Goal: Navigation & Orientation: Find specific page/section

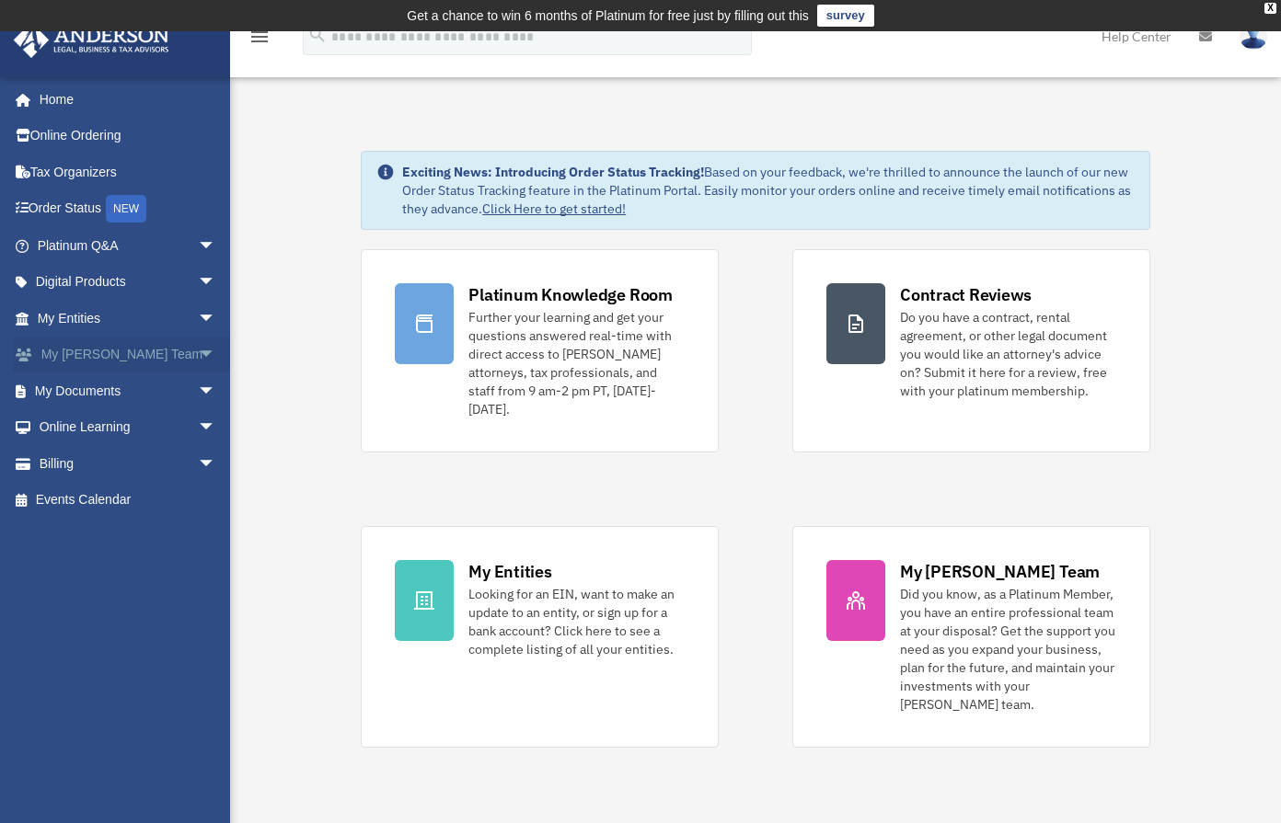
click at [198, 349] on span "arrow_drop_down" at bounding box center [216, 356] width 37 height 38
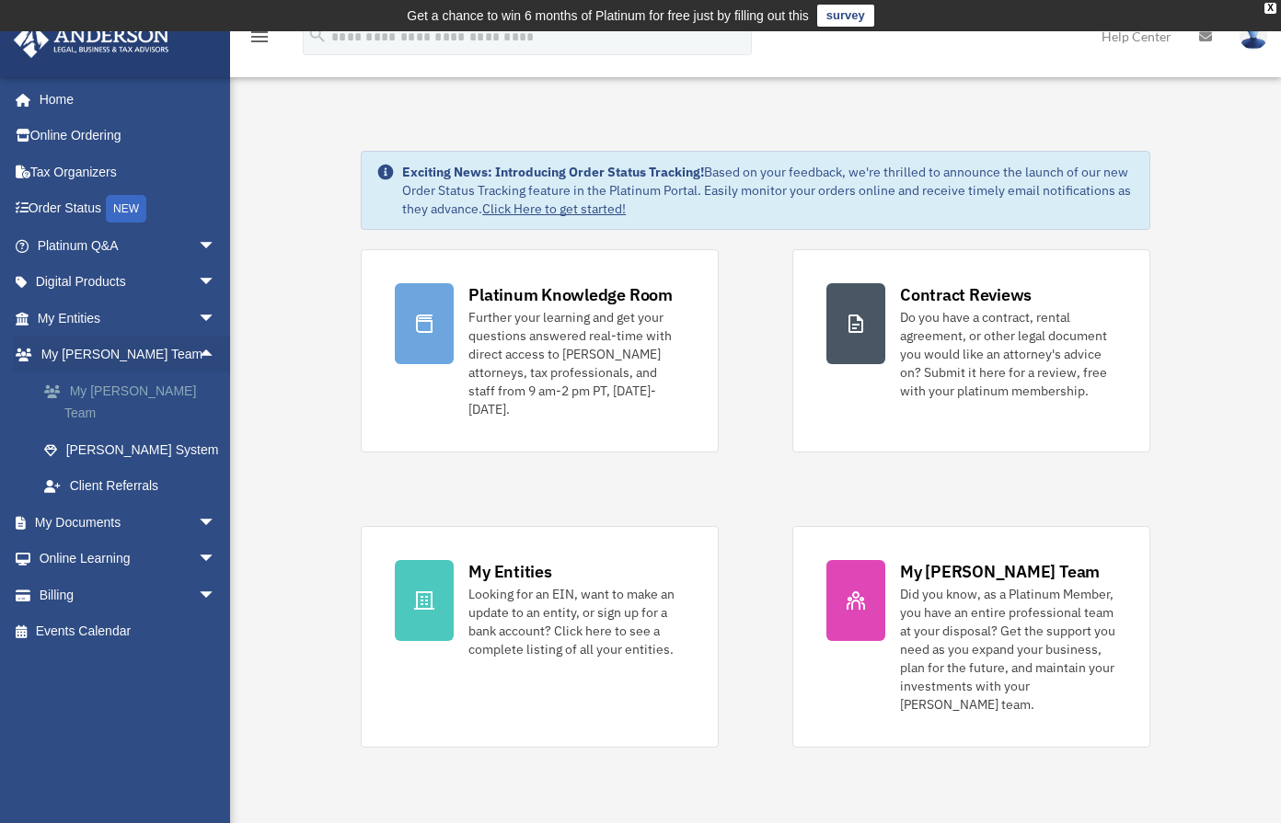
click at [135, 387] on link "My [PERSON_NAME] Team" at bounding box center [135, 402] width 218 height 59
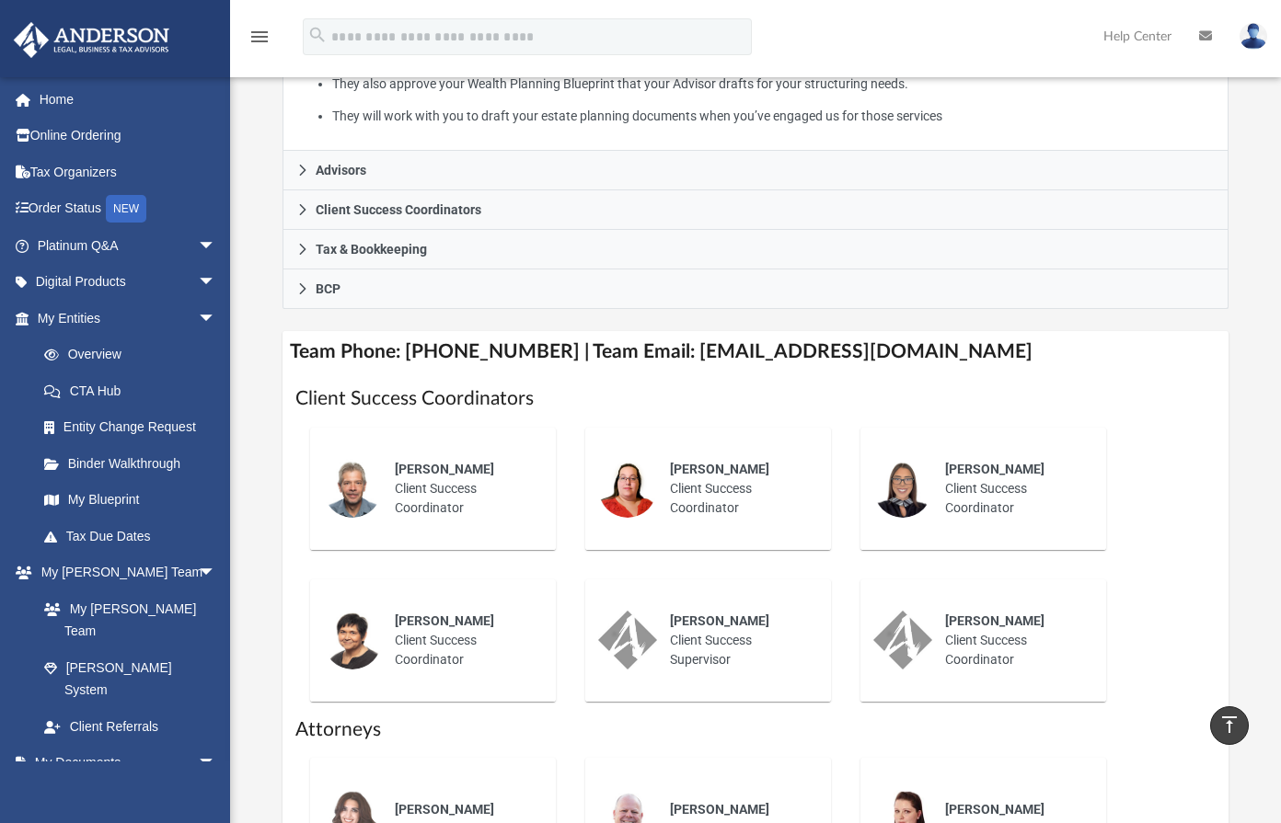
scroll to position [463, 0]
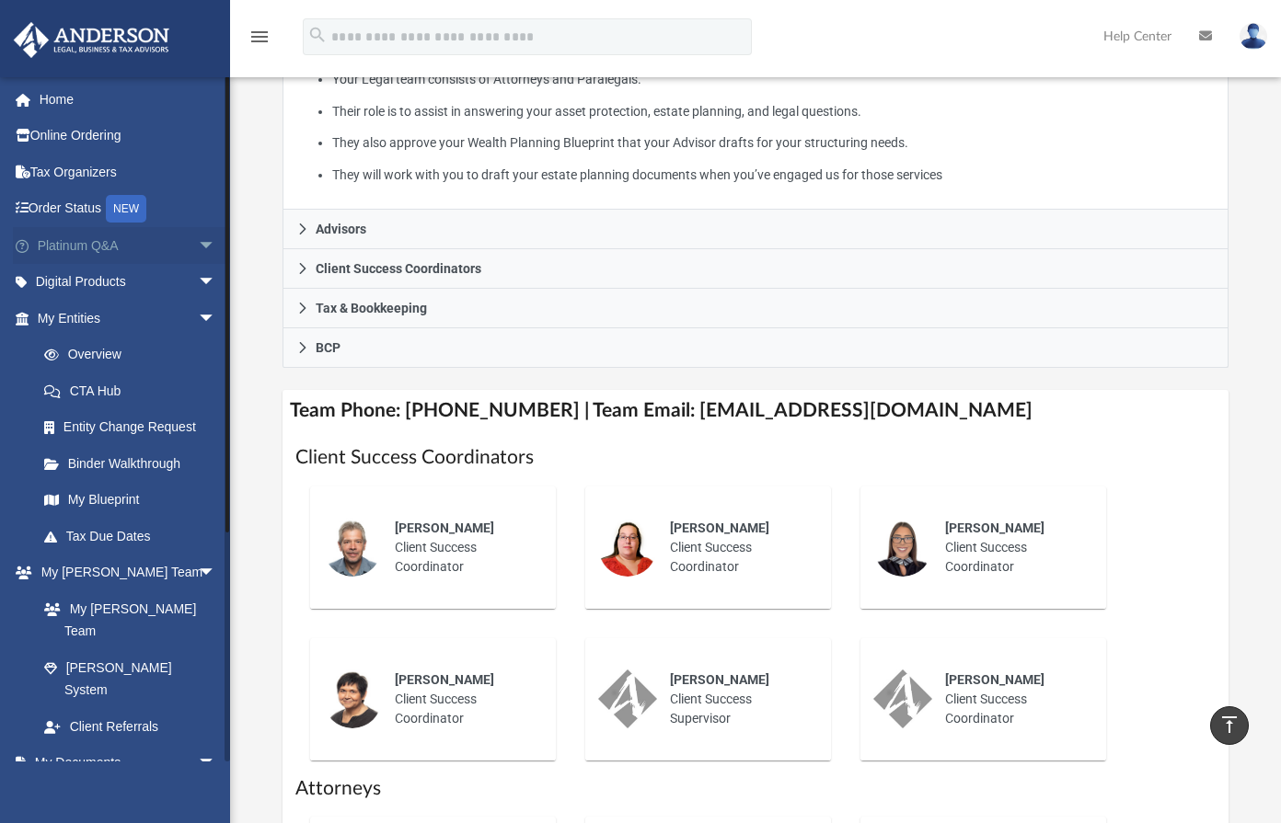
click at [198, 241] on span "arrow_drop_down" at bounding box center [216, 246] width 37 height 38
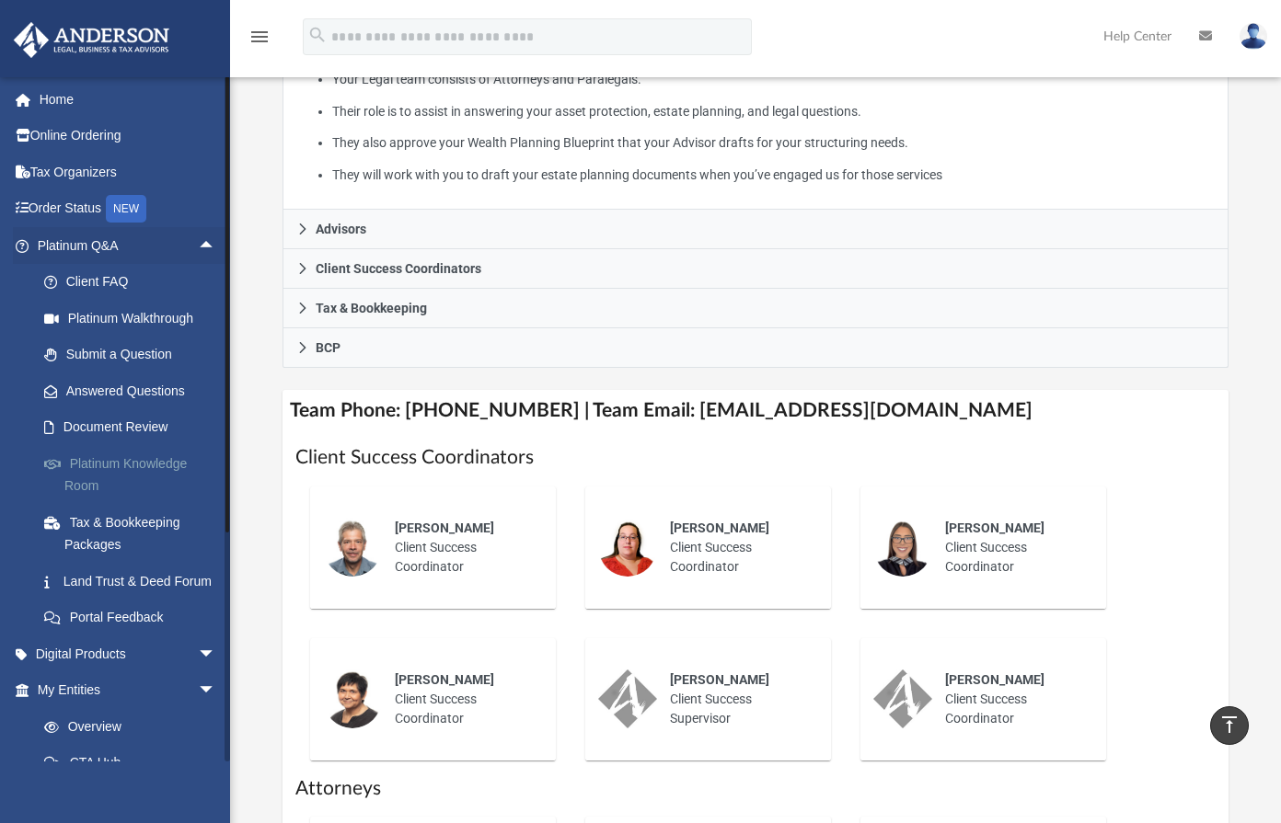
click at [133, 468] on link "Platinum Knowledge Room" at bounding box center [135, 474] width 218 height 59
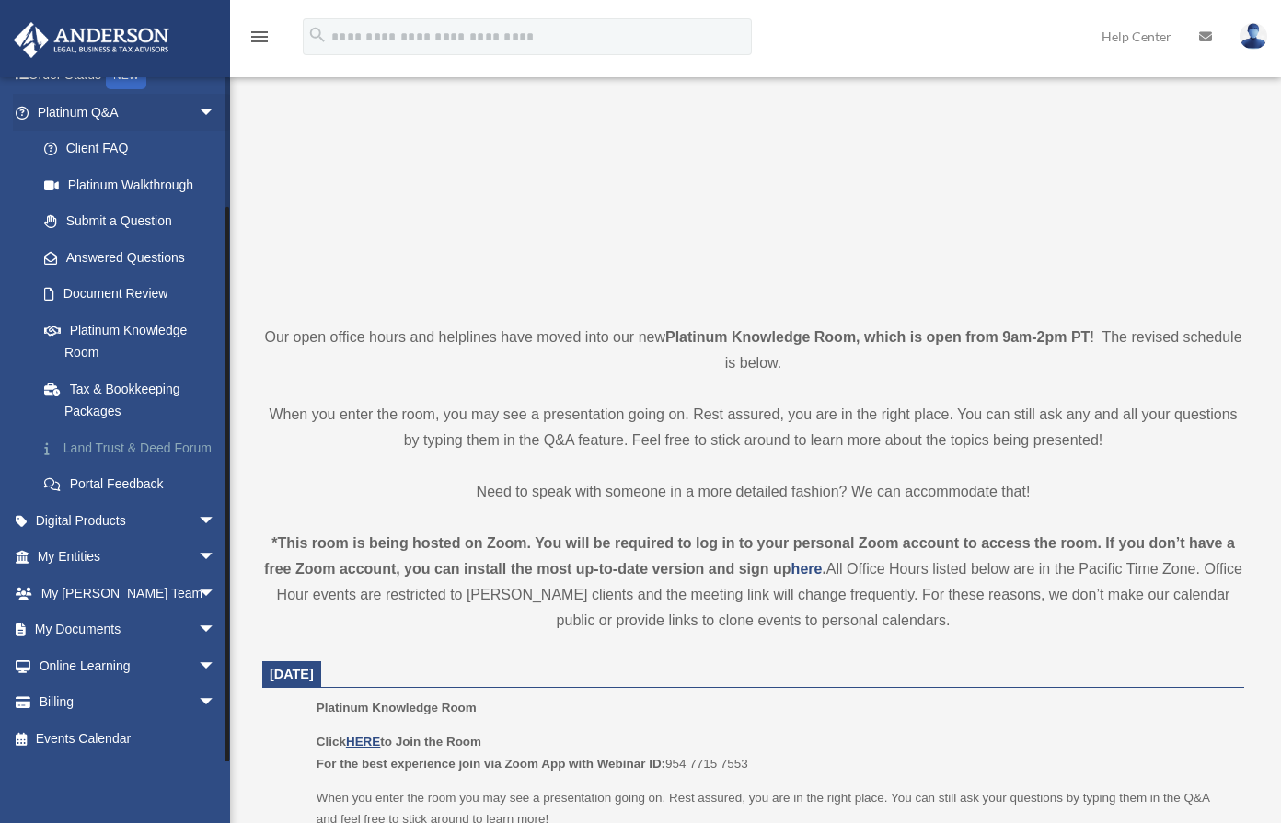
scroll to position [144, 0]
click at [198, 597] on span "arrow_drop_down" at bounding box center [216, 594] width 37 height 38
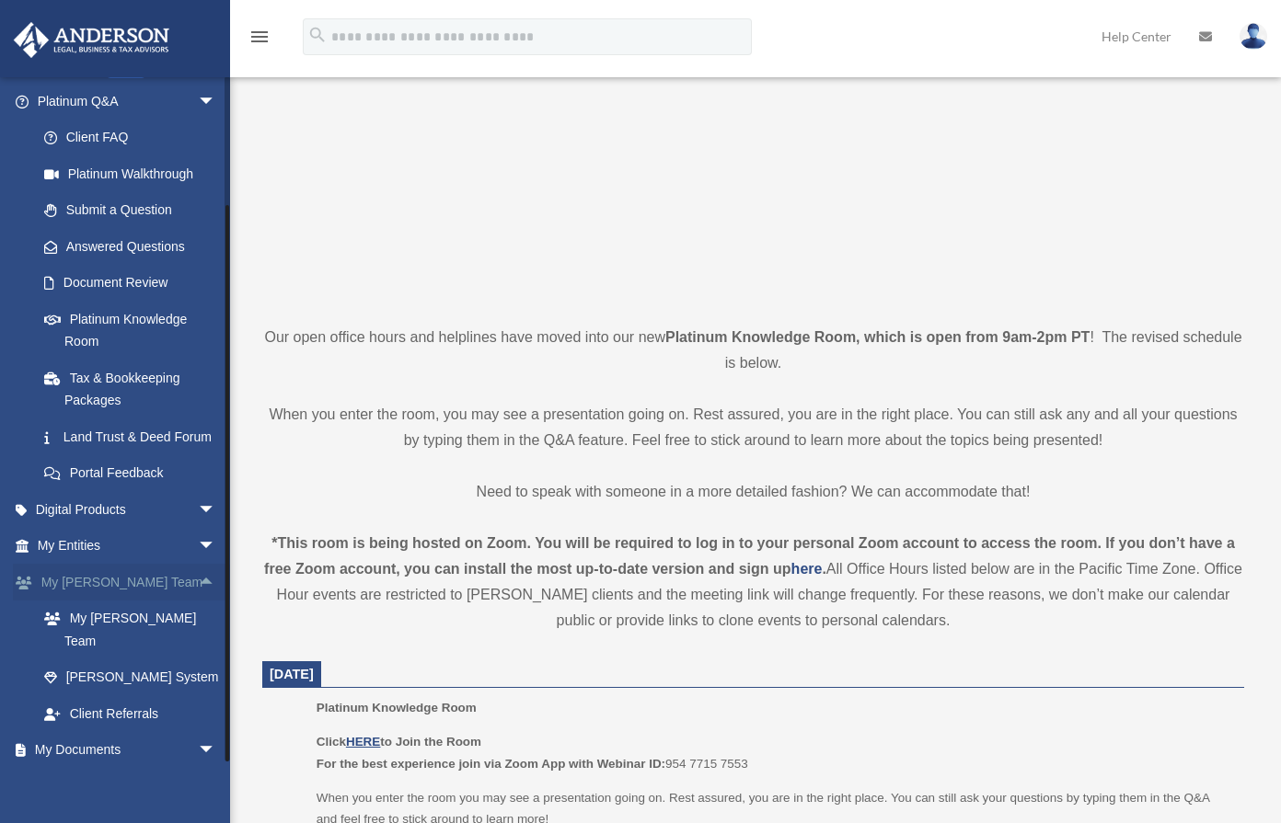
click at [198, 598] on span "arrow_drop_up" at bounding box center [216, 583] width 37 height 38
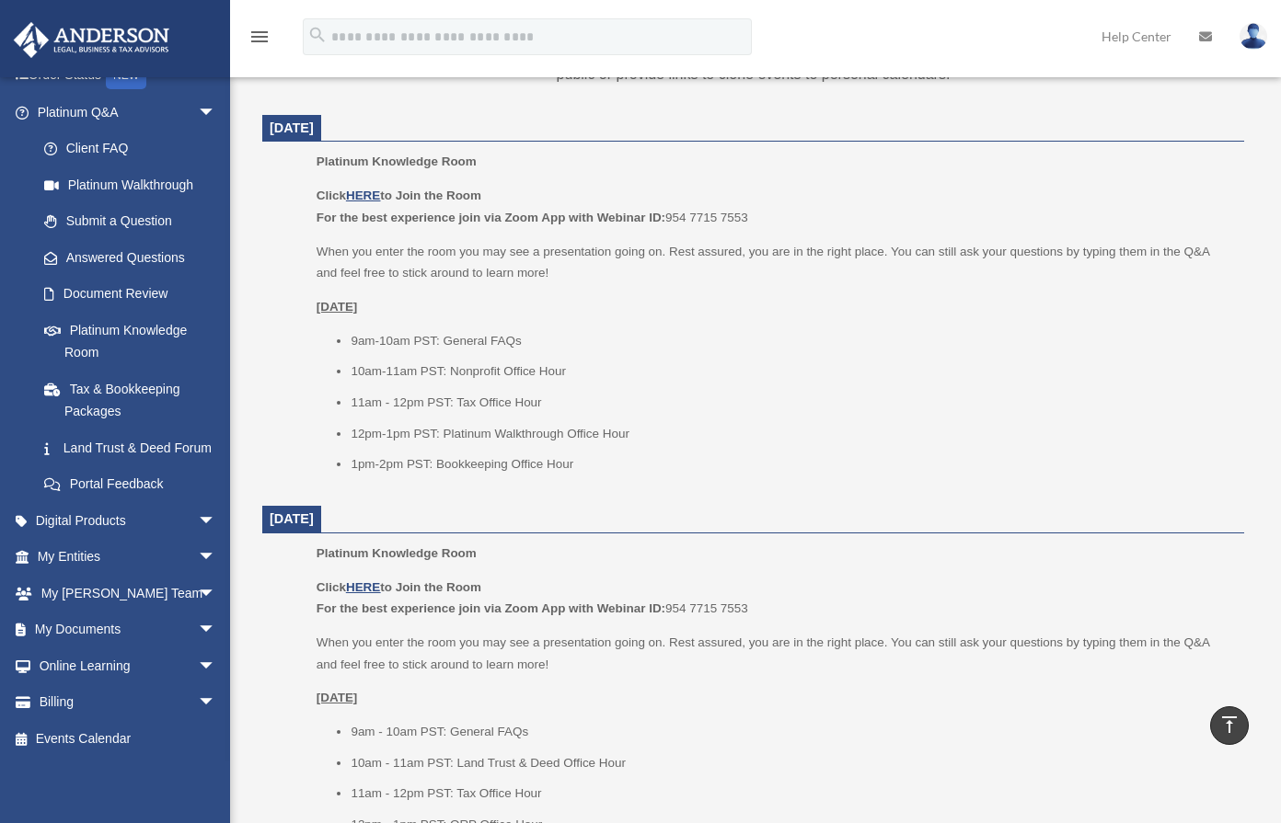
scroll to position [789, 0]
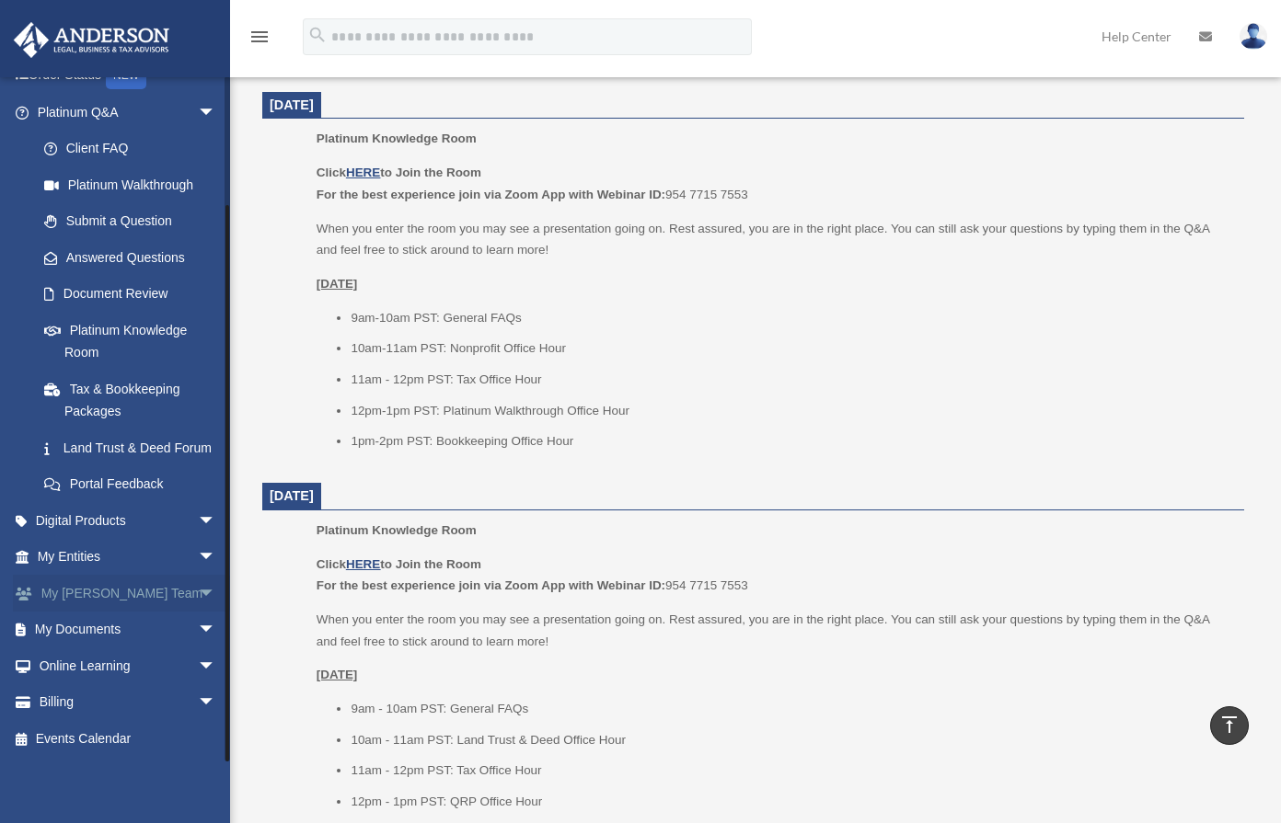
click at [198, 594] on span "arrow_drop_down" at bounding box center [216, 594] width 37 height 38
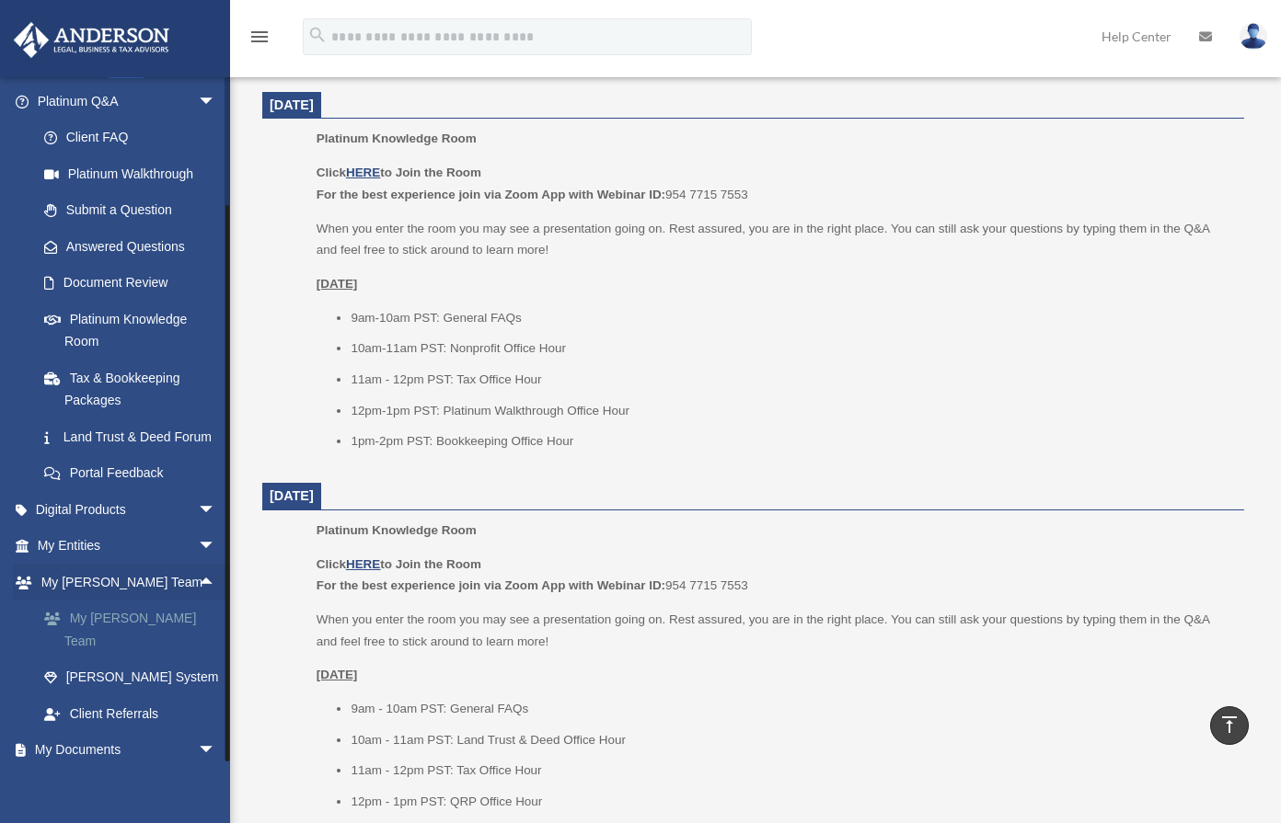
click at [166, 630] on link "My [PERSON_NAME] Team" at bounding box center [135, 630] width 218 height 59
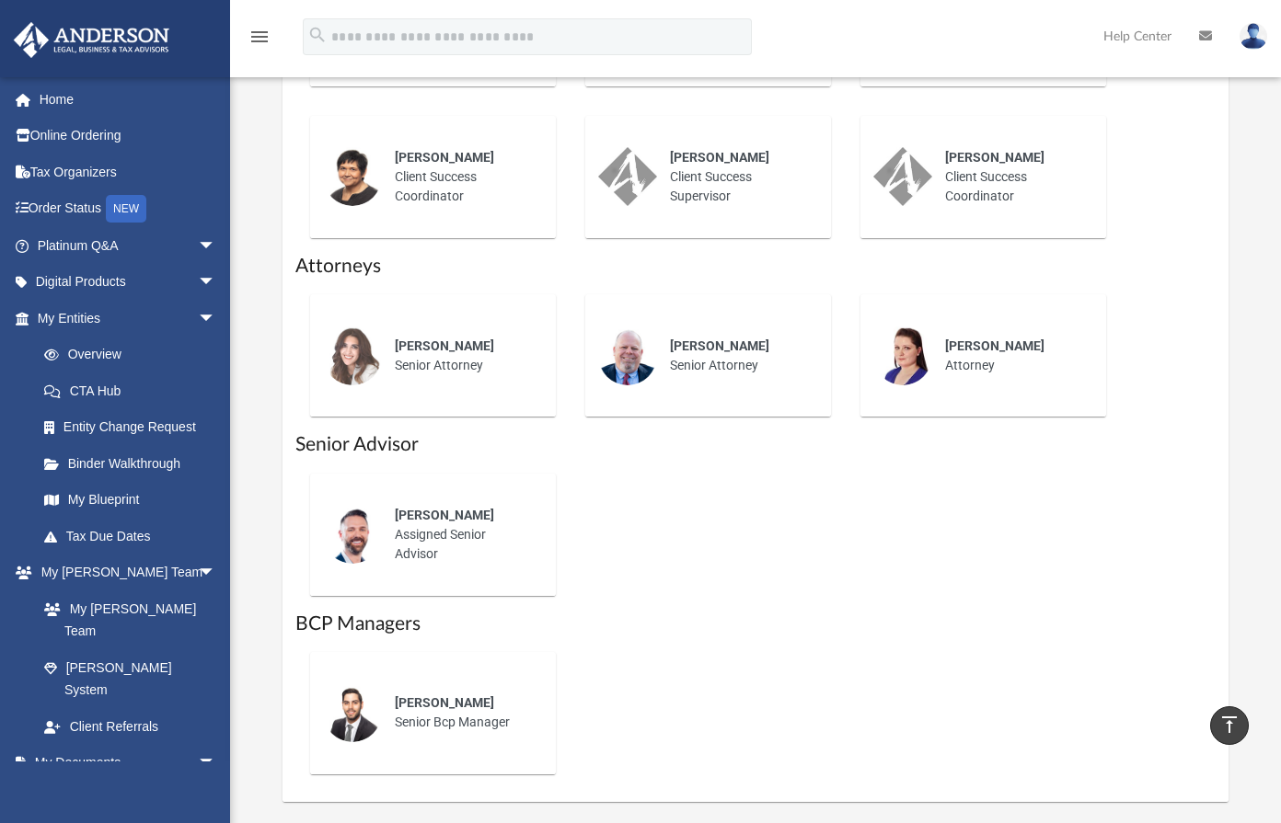
scroll to position [985, 0]
click at [198, 242] on span "arrow_drop_down" at bounding box center [216, 246] width 37 height 38
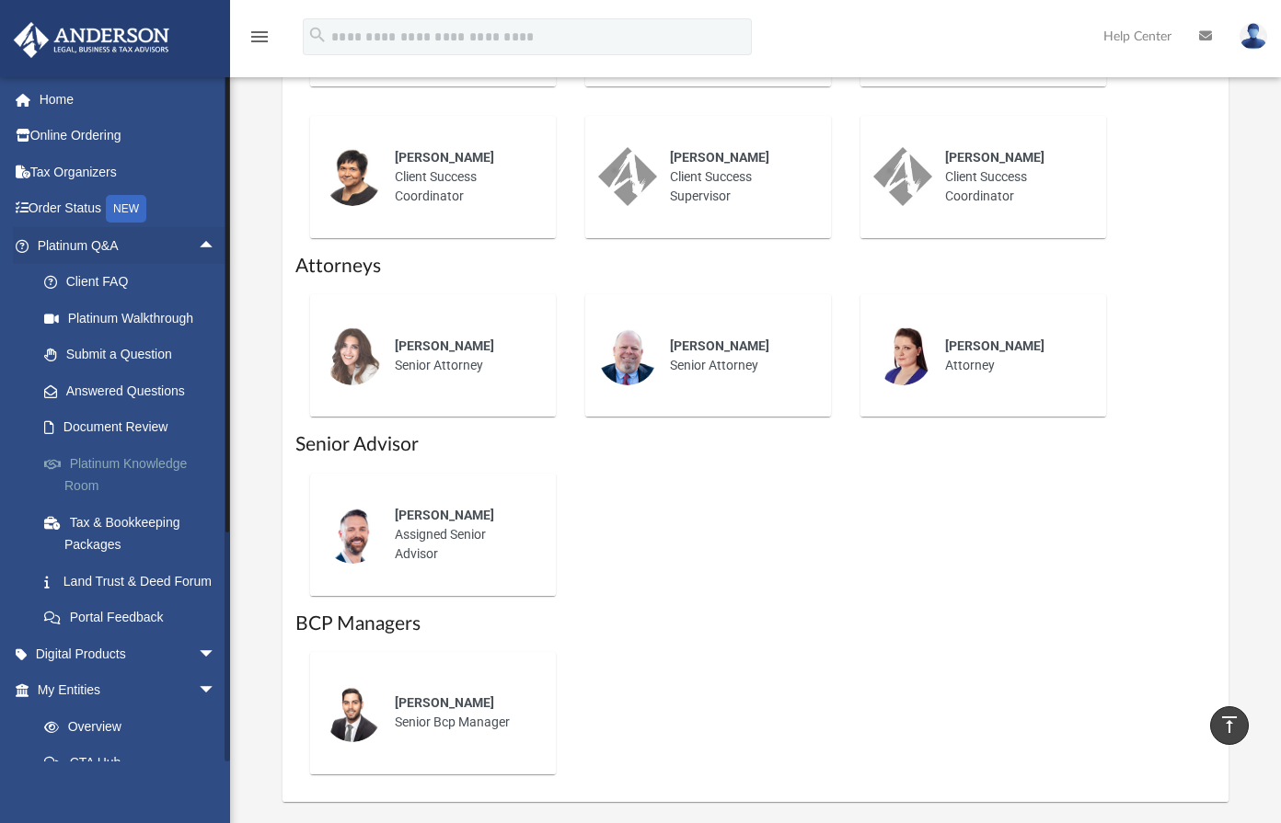
click at [142, 455] on link "Platinum Knowledge Room" at bounding box center [135, 474] width 218 height 59
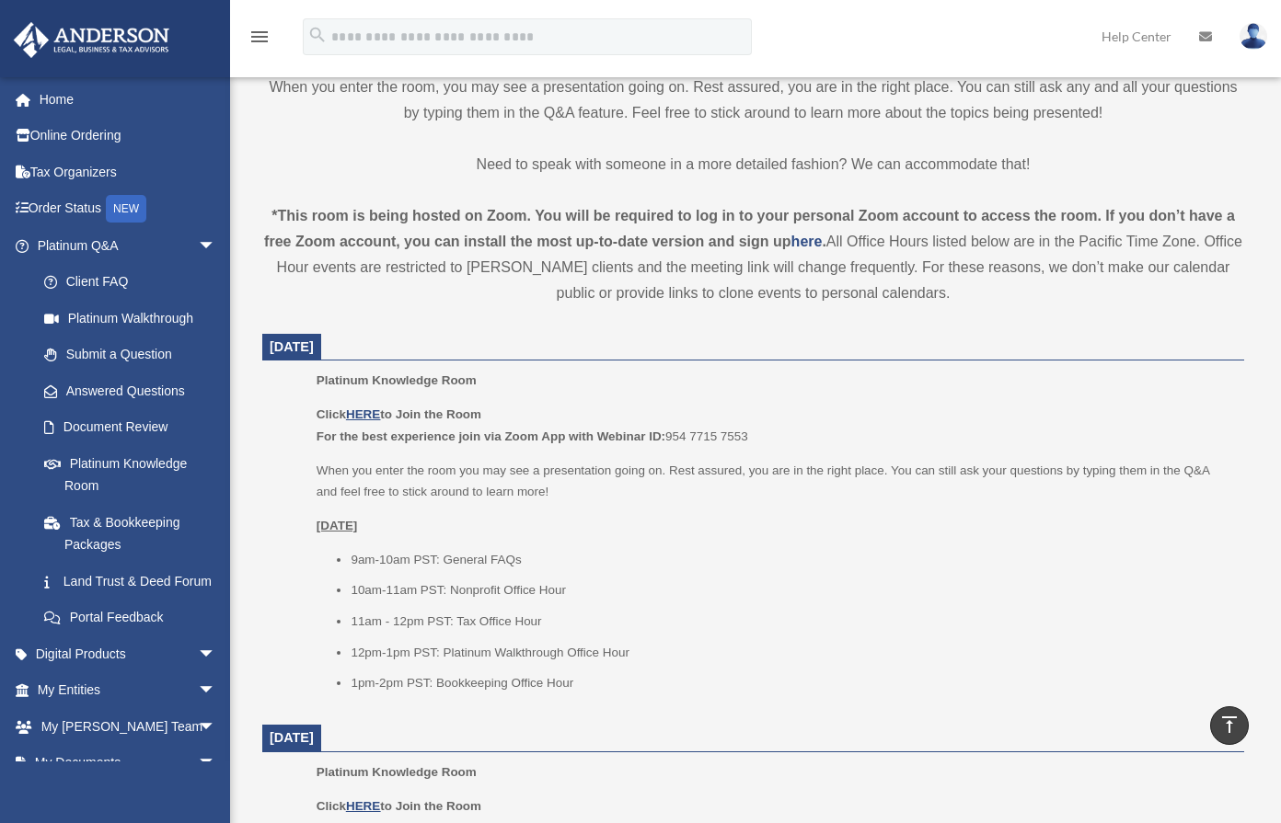
scroll to position [518, 0]
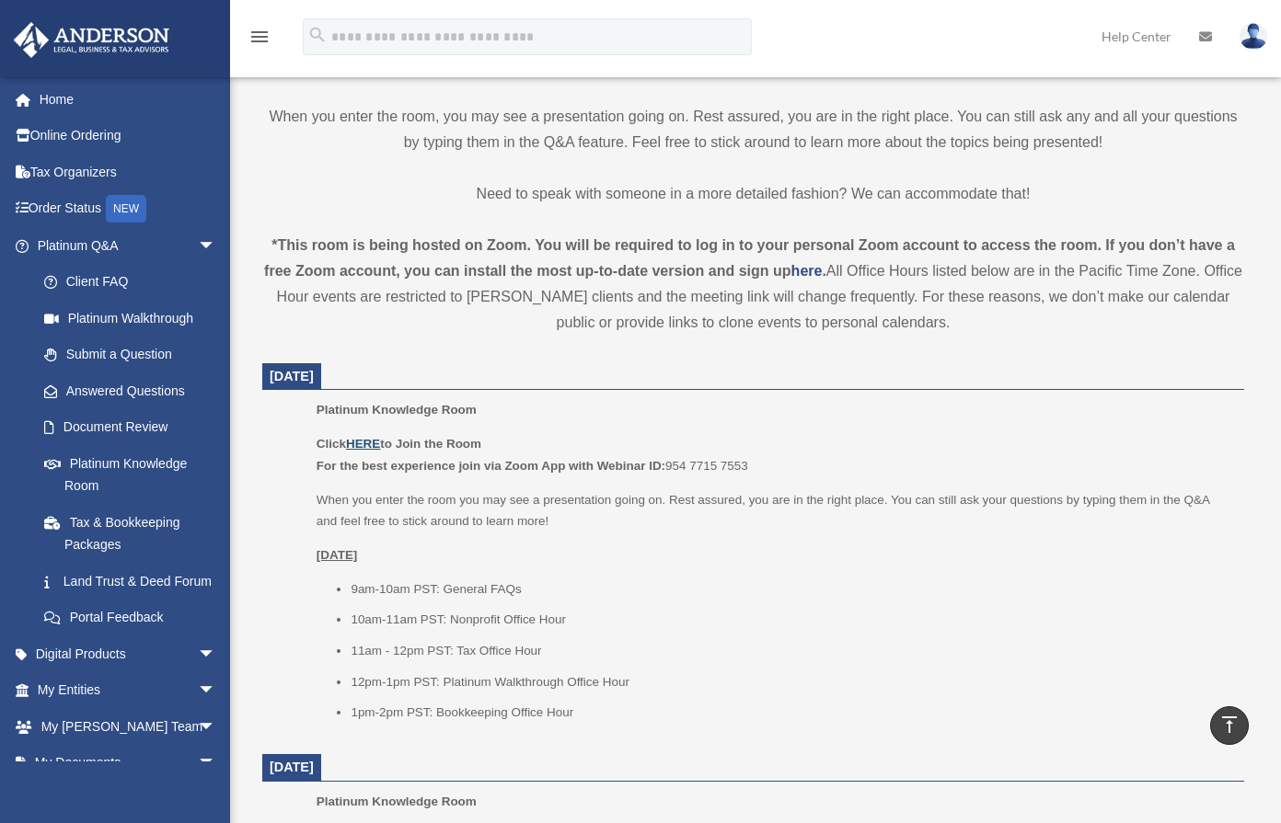
click at [361, 440] on u "HERE" at bounding box center [363, 444] width 34 height 14
